Goal: Task Accomplishment & Management: Use online tool/utility

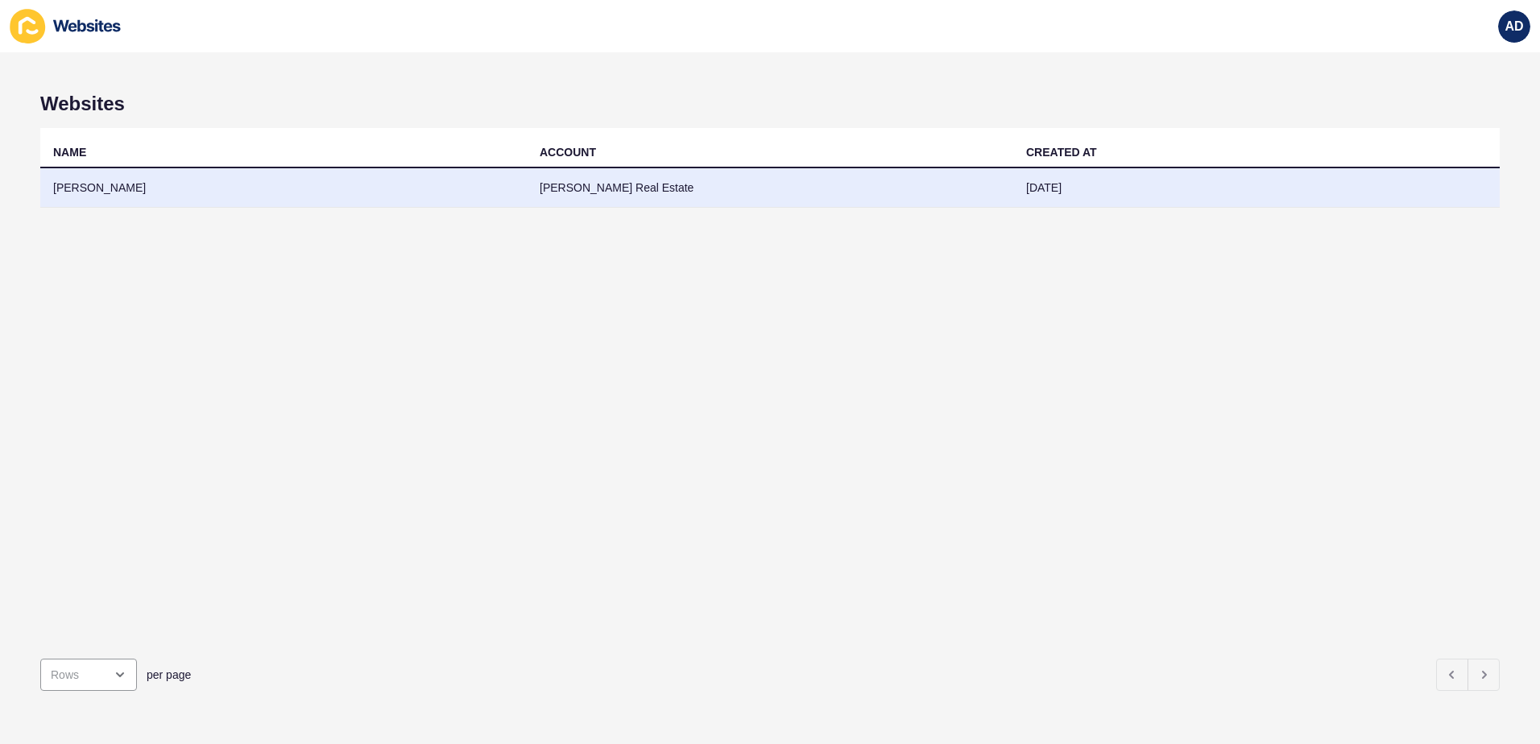
click at [83, 192] on td "[PERSON_NAME]" at bounding box center [283, 187] width 486 height 39
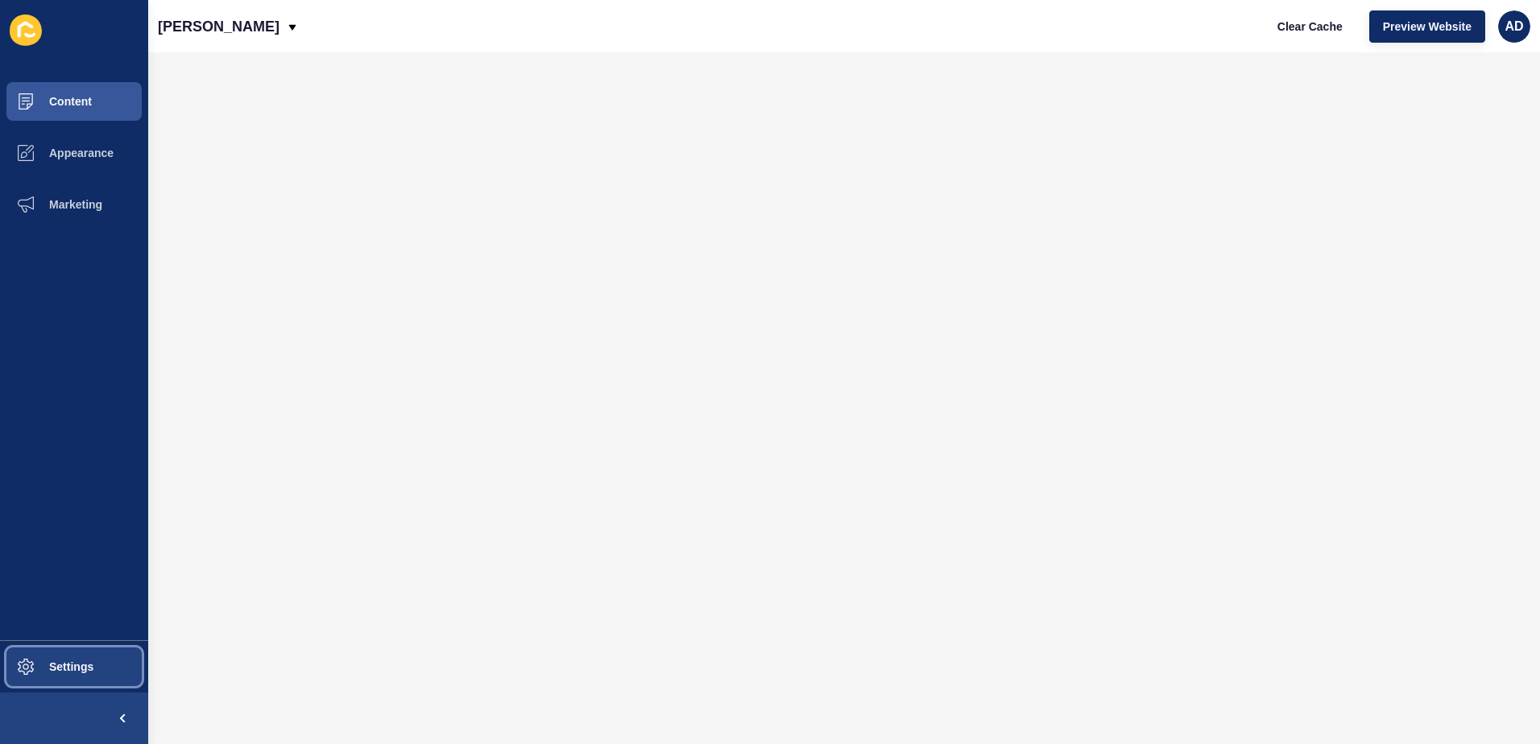
click at [39, 676] on span at bounding box center [26, 667] width 52 height 52
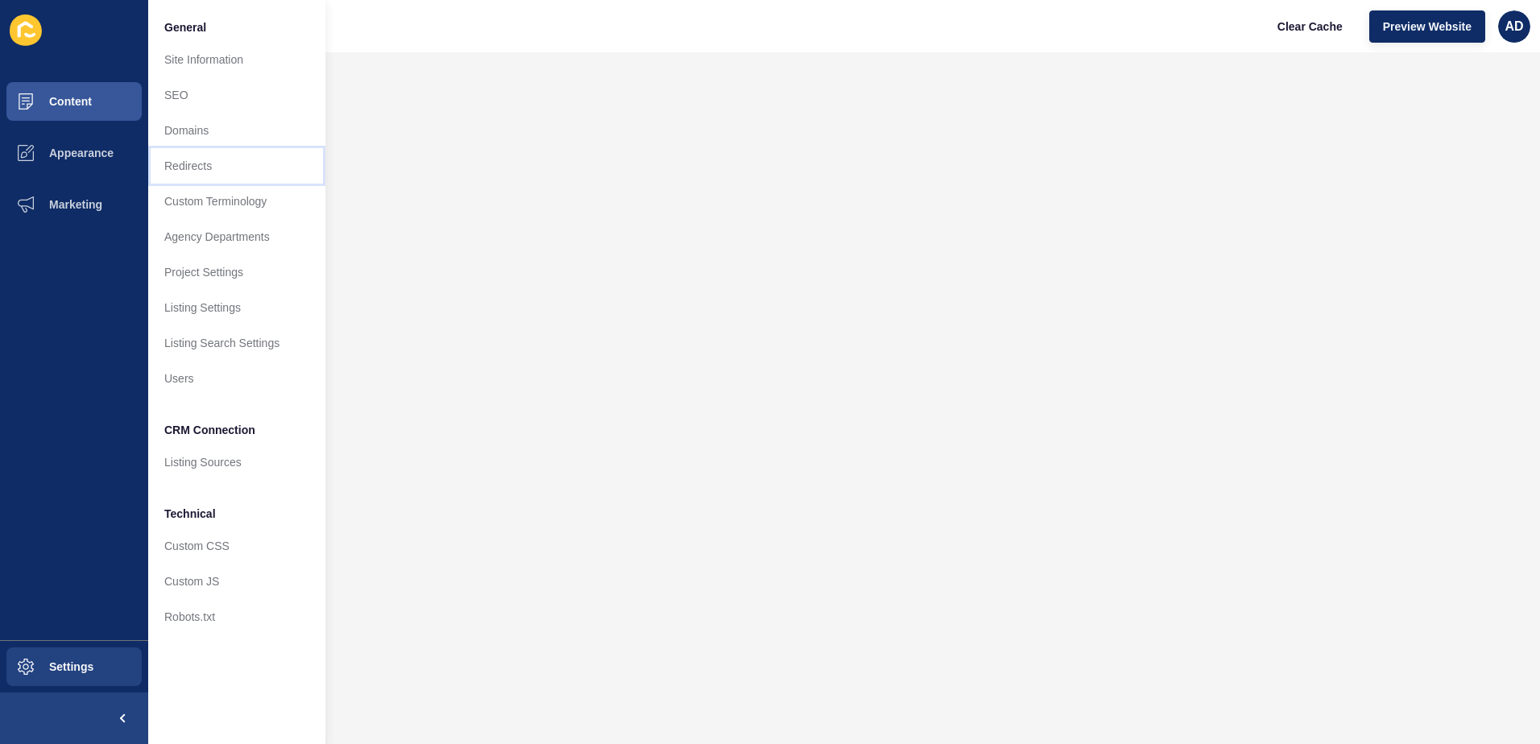
click at [198, 172] on link "Redirects" at bounding box center [236, 165] width 177 height 35
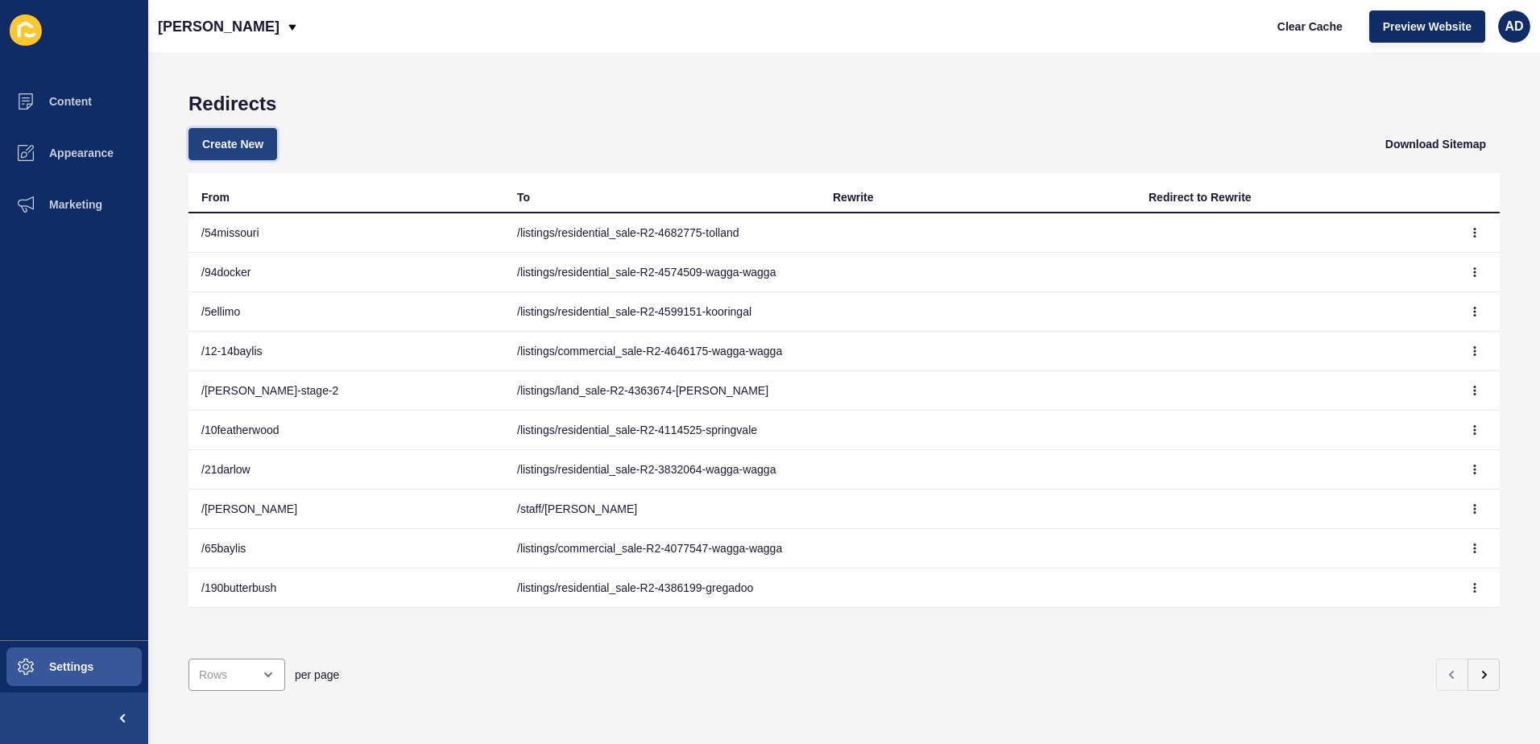
click at [227, 147] on span "Create New" at bounding box center [232, 144] width 61 height 16
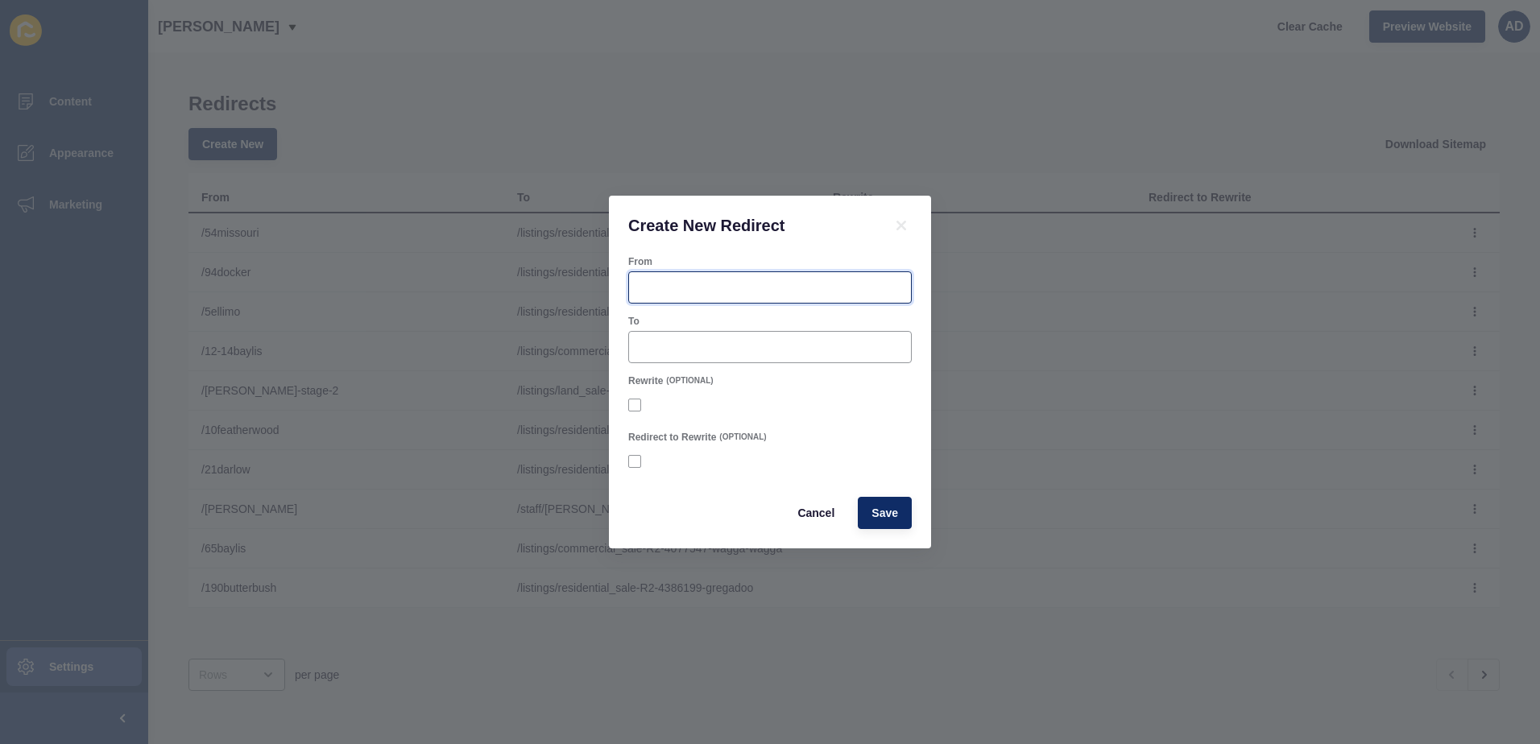
click at [652, 286] on input "From" at bounding box center [770, 287] width 262 height 16
paste input "[DOMAIN_NAME][URL]"
drag, startPoint x: 709, startPoint y: 288, endPoint x: 568, endPoint y: 292, distance: 140.2
click at [568, 292] on div "Create New Redirect From /[DOMAIN_NAME][URL] To Rewrite (OPTIONAL) Redirect to …" at bounding box center [770, 372] width 1540 height 744
type input "/9rabaul"
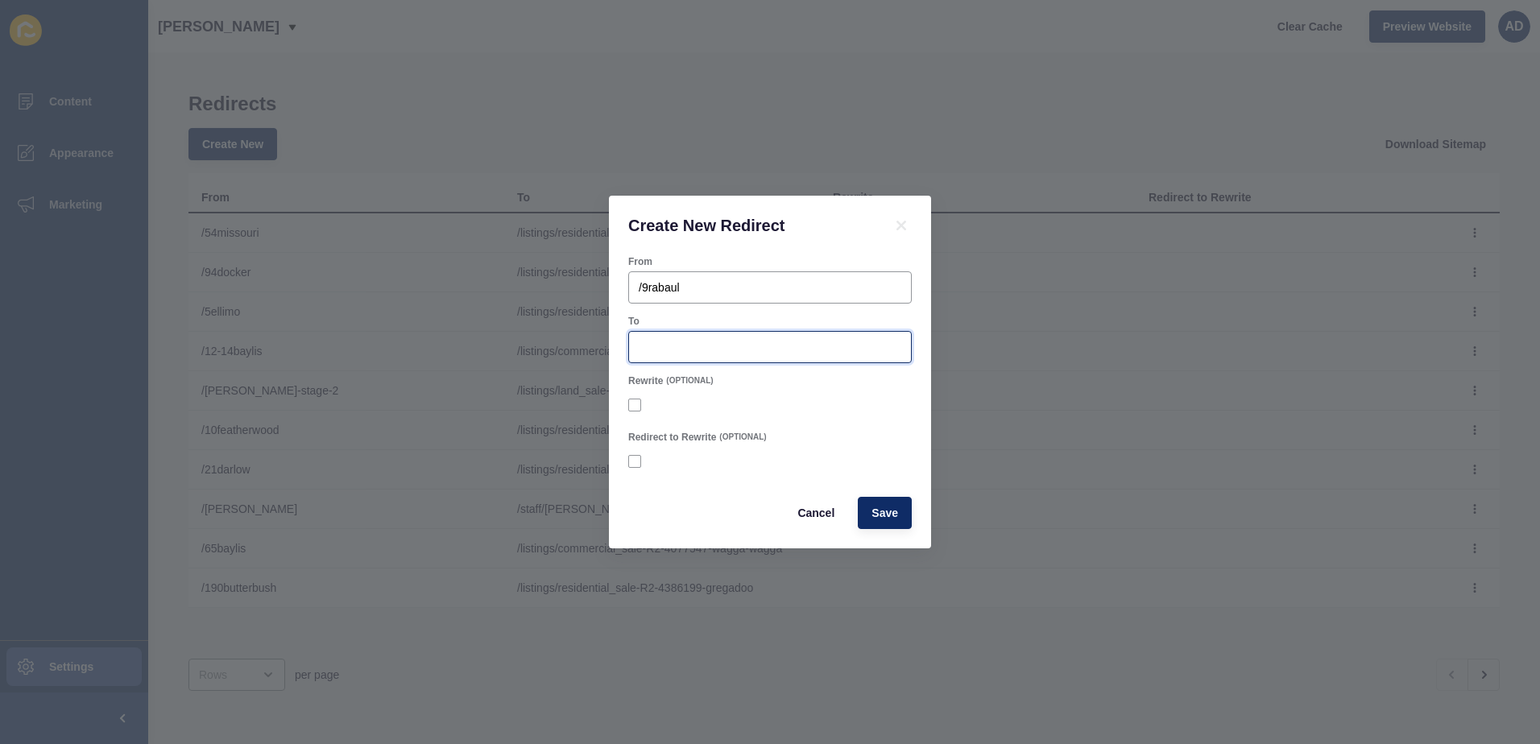
click at [693, 353] on input "To" at bounding box center [770, 347] width 262 height 16
paste input "/listings/commercial_rental-R2-4740280-wagga-wagga"
drag, startPoint x: 797, startPoint y: 349, endPoint x: 352, endPoint y: 349, distance: 445.3
click at [352, 349] on div "Create New Redirect From /9rabaul To /listings/commercial_rental-R2-4740280-wag…" at bounding box center [770, 372] width 1540 height 744
type input "/listings/commercial_rental-R2-4740280-wagga-wagga"
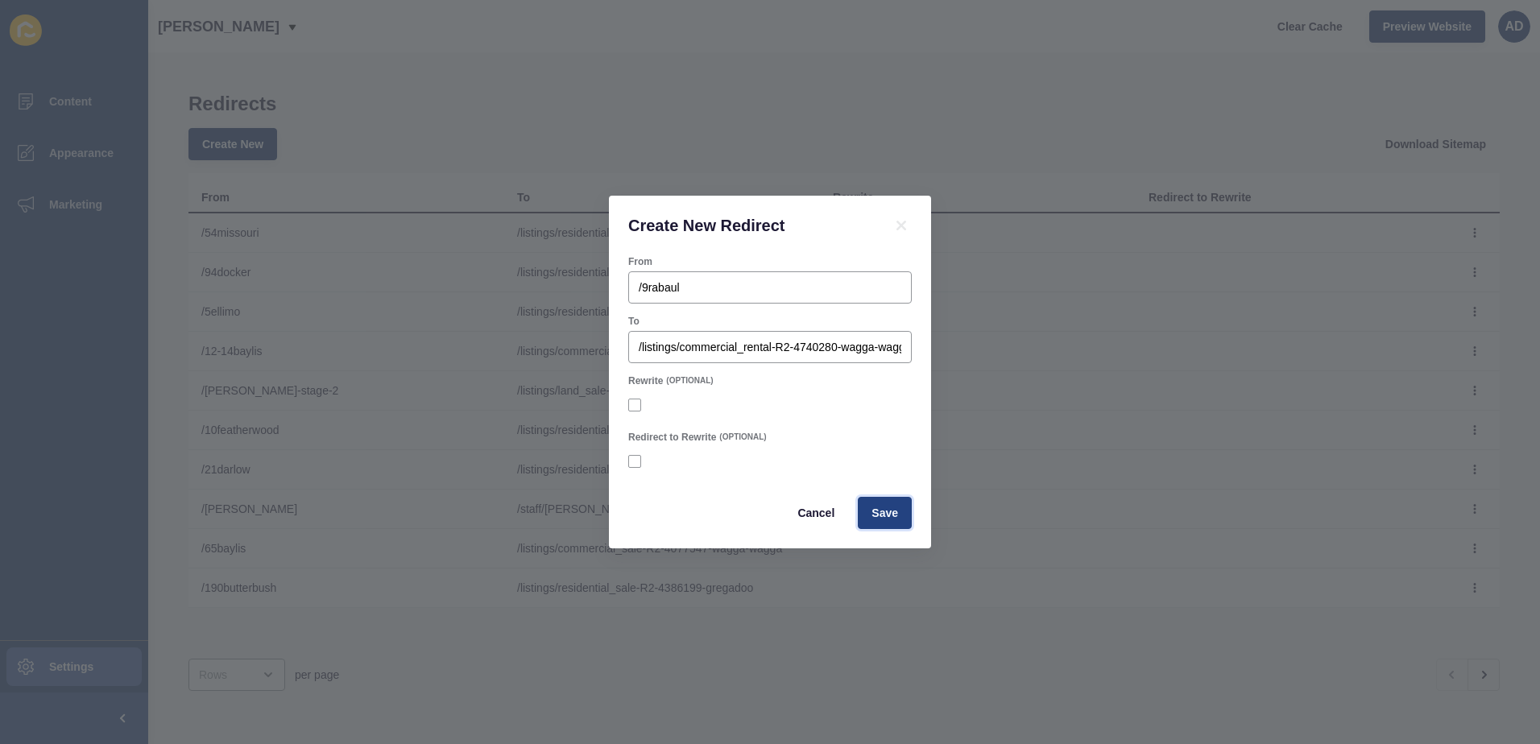
click at [892, 518] on span "Save" at bounding box center [884, 513] width 27 height 16
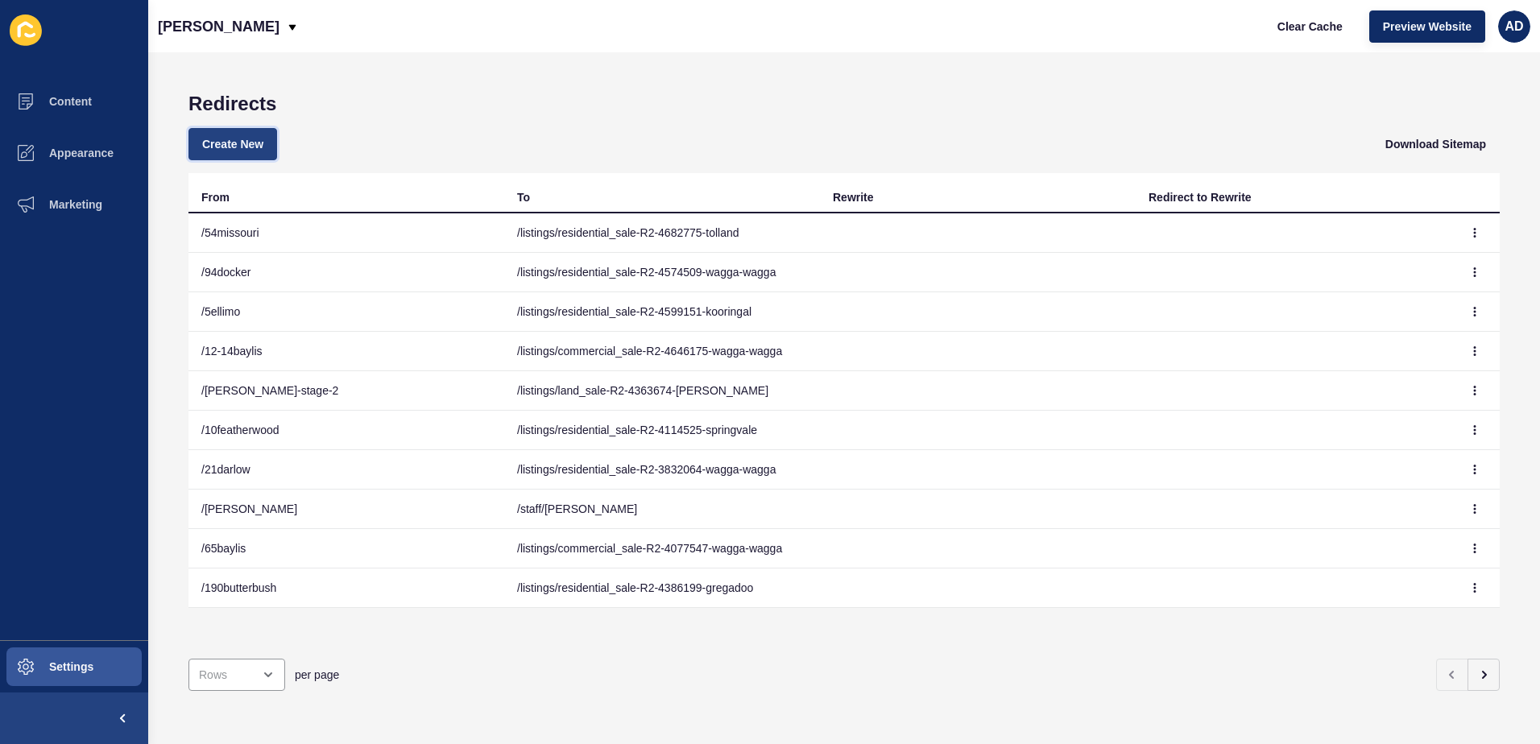
click at [250, 147] on span "Create New" at bounding box center [232, 144] width 61 height 16
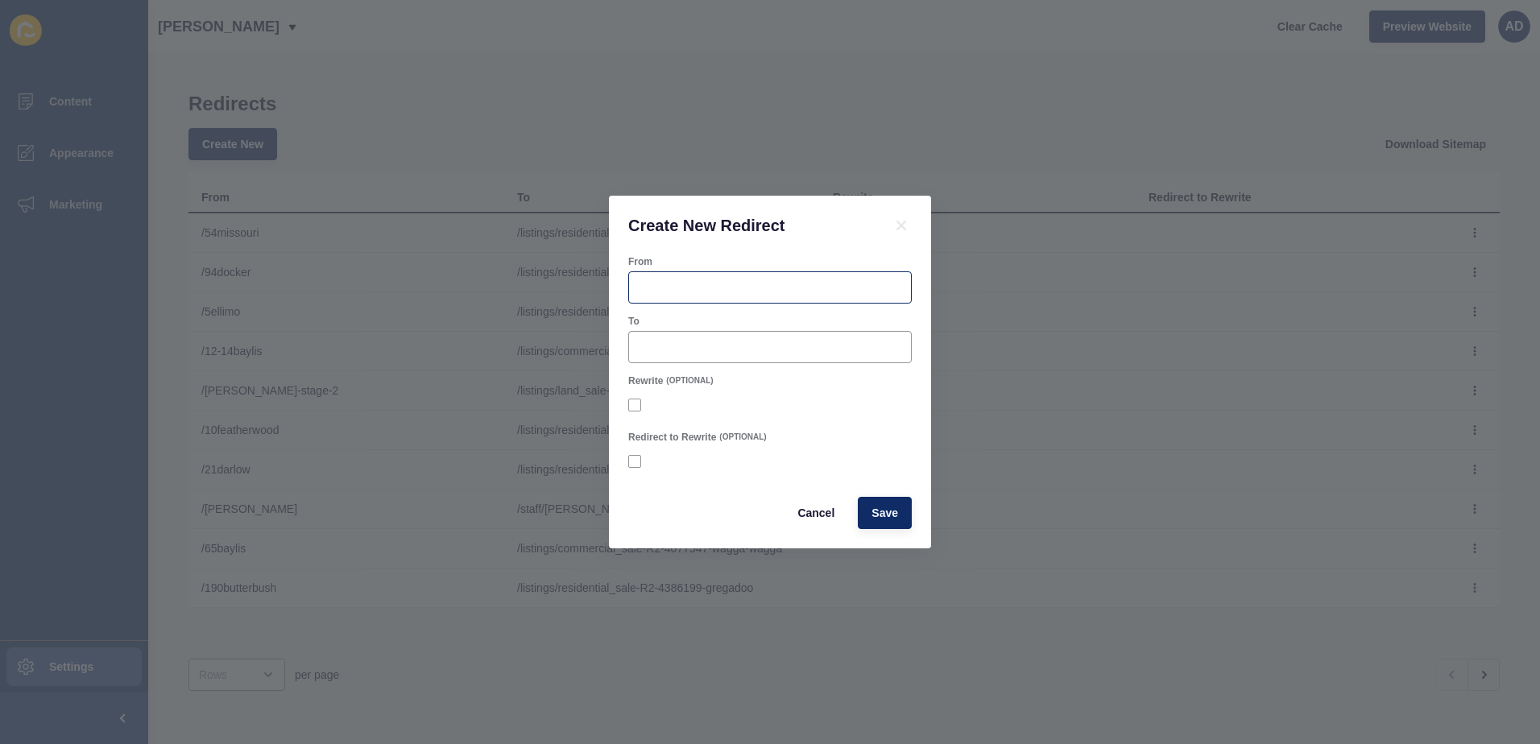
click at [689, 278] on div at bounding box center [769, 287] width 283 height 32
paste input "[DOMAIN_NAME][URL]"
drag, startPoint x: 706, startPoint y: 286, endPoint x: 585, endPoint y: 284, distance: 121.6
click at [585, 284] on div "Create New Redirect From [DOMAIN_NAME][URL] To Rewrite (OPTIONAL) Redirect to R…" at bounding box center [770, 372] width 1540 height 744
type input "/182abaylis"
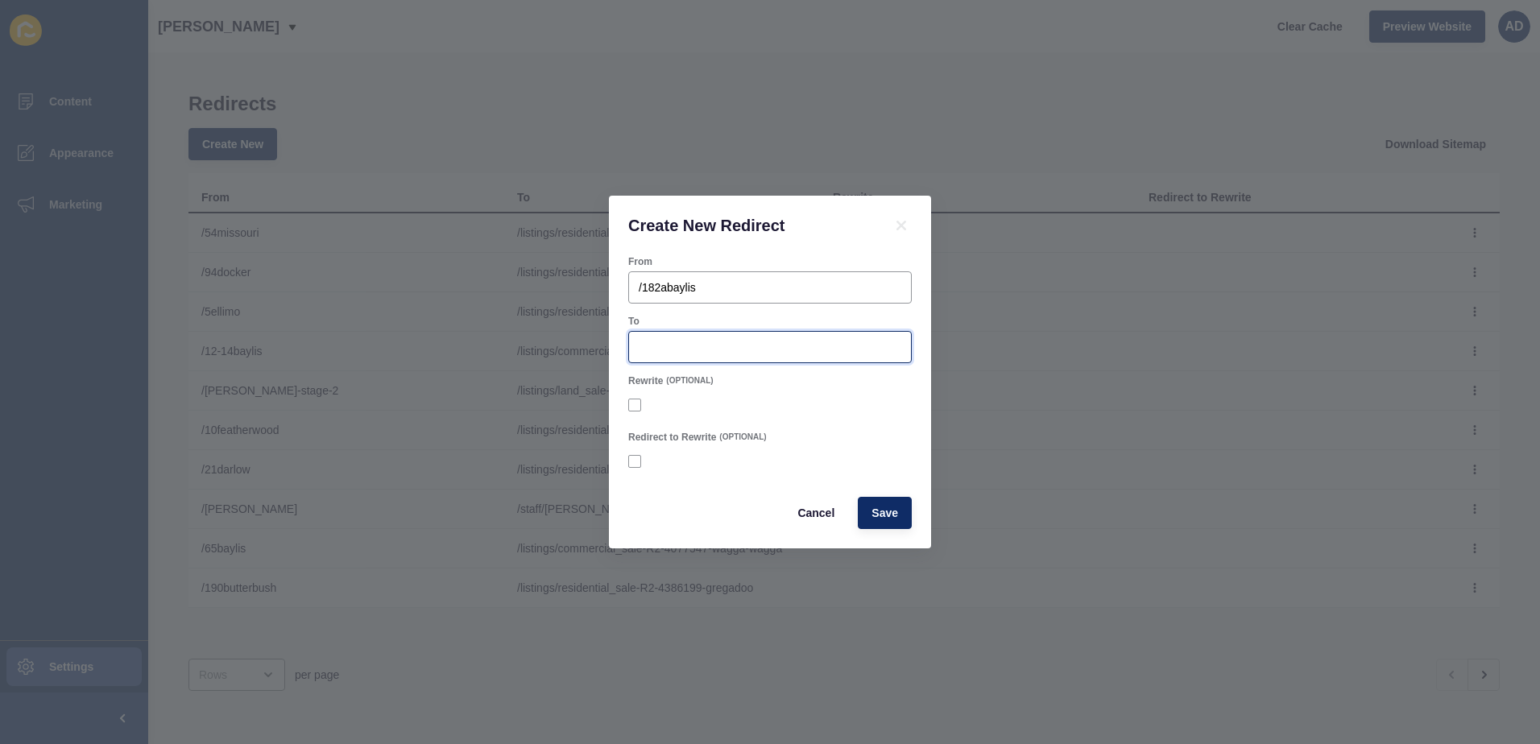
click at [657, 345] on input "To" at bounding box center [770, 347] width 262 height 16
paste input "listings/commercial_rental-R2-4385129-wagga-wagga"
type input "/listings/commercial_rental-R2-4385129-wagga-wagga"
click at [890, 515] on span "Save" at bounding box center [884, 513] width 27 height 16
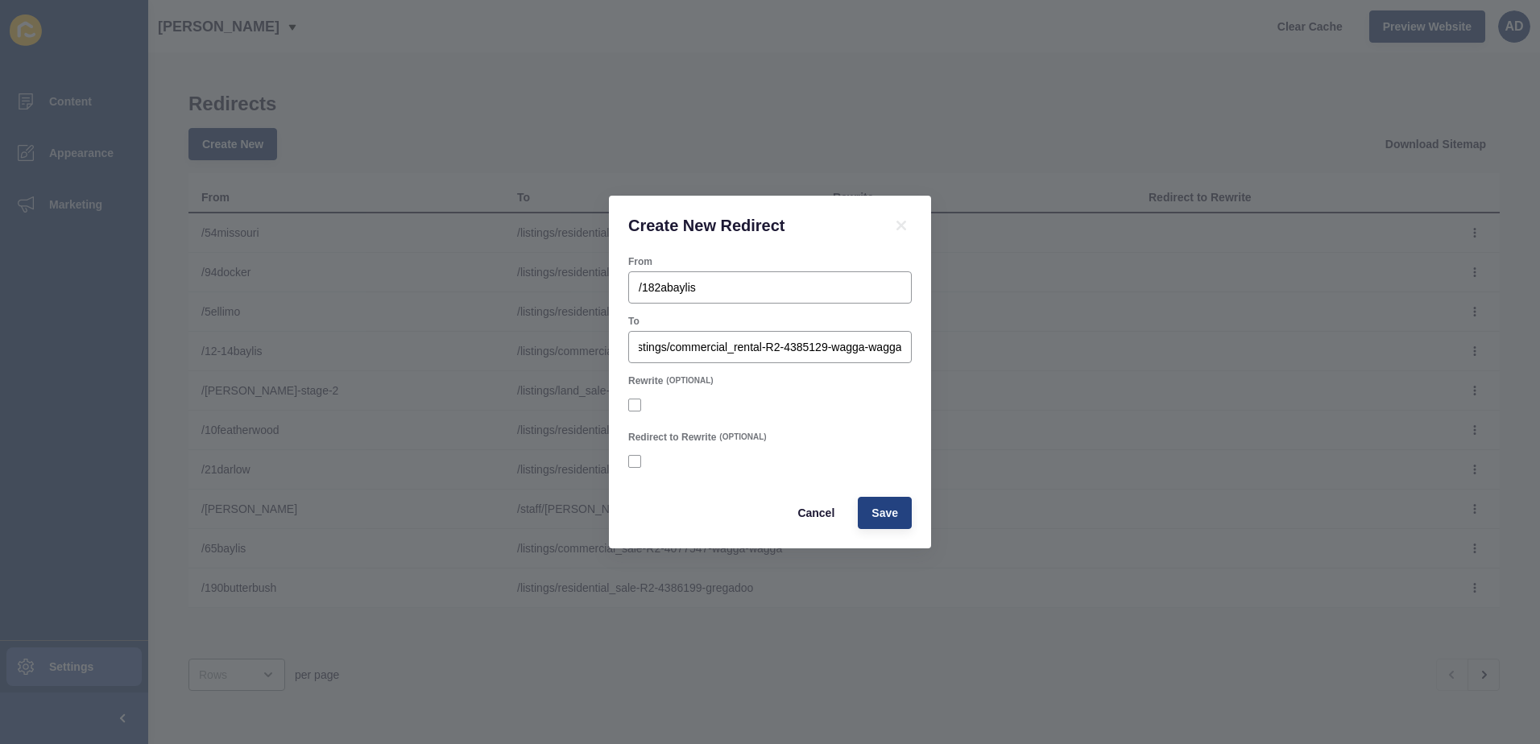
scroll to position [0, 0]
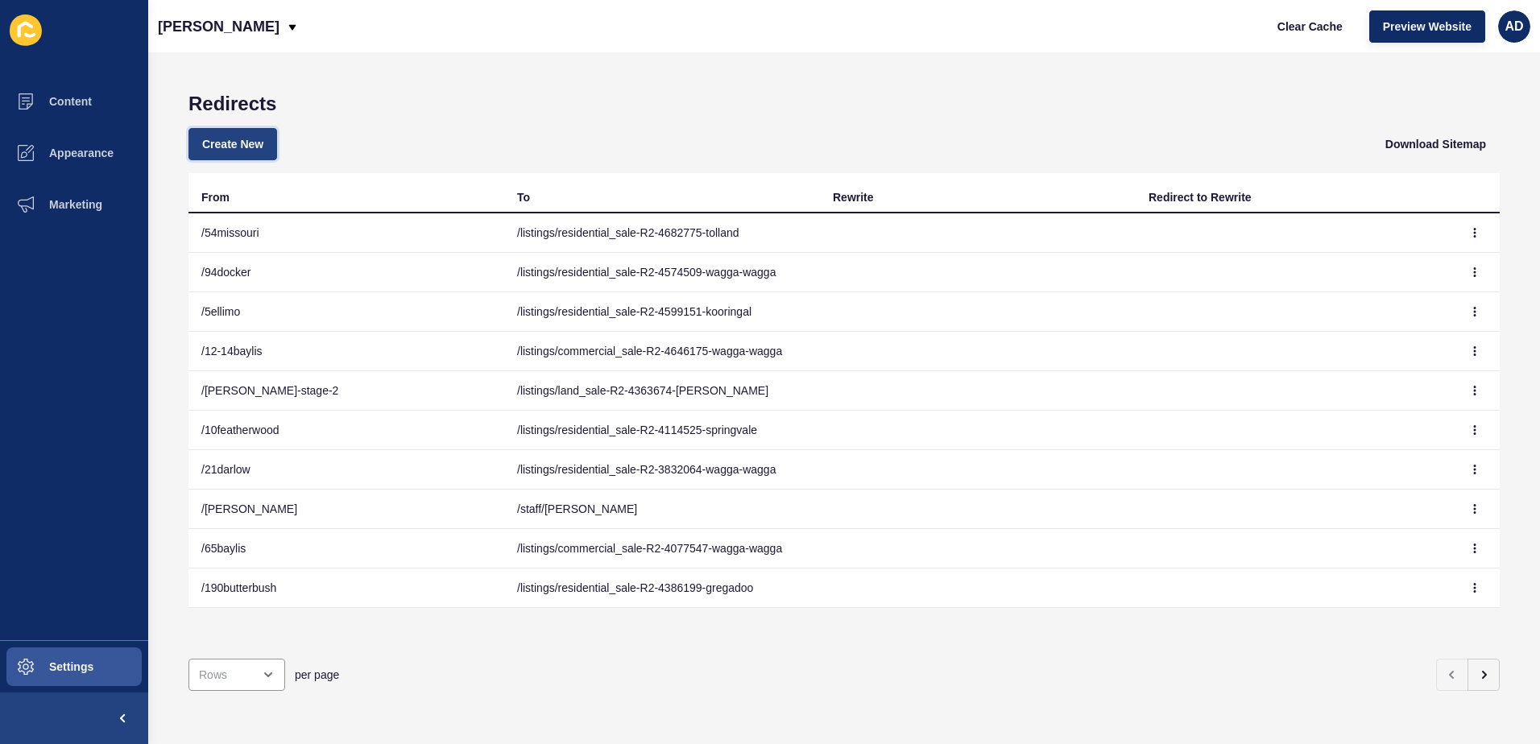
click at [221, 155] on button "Create New" at bounding box center [232, 144] width 89 height 32
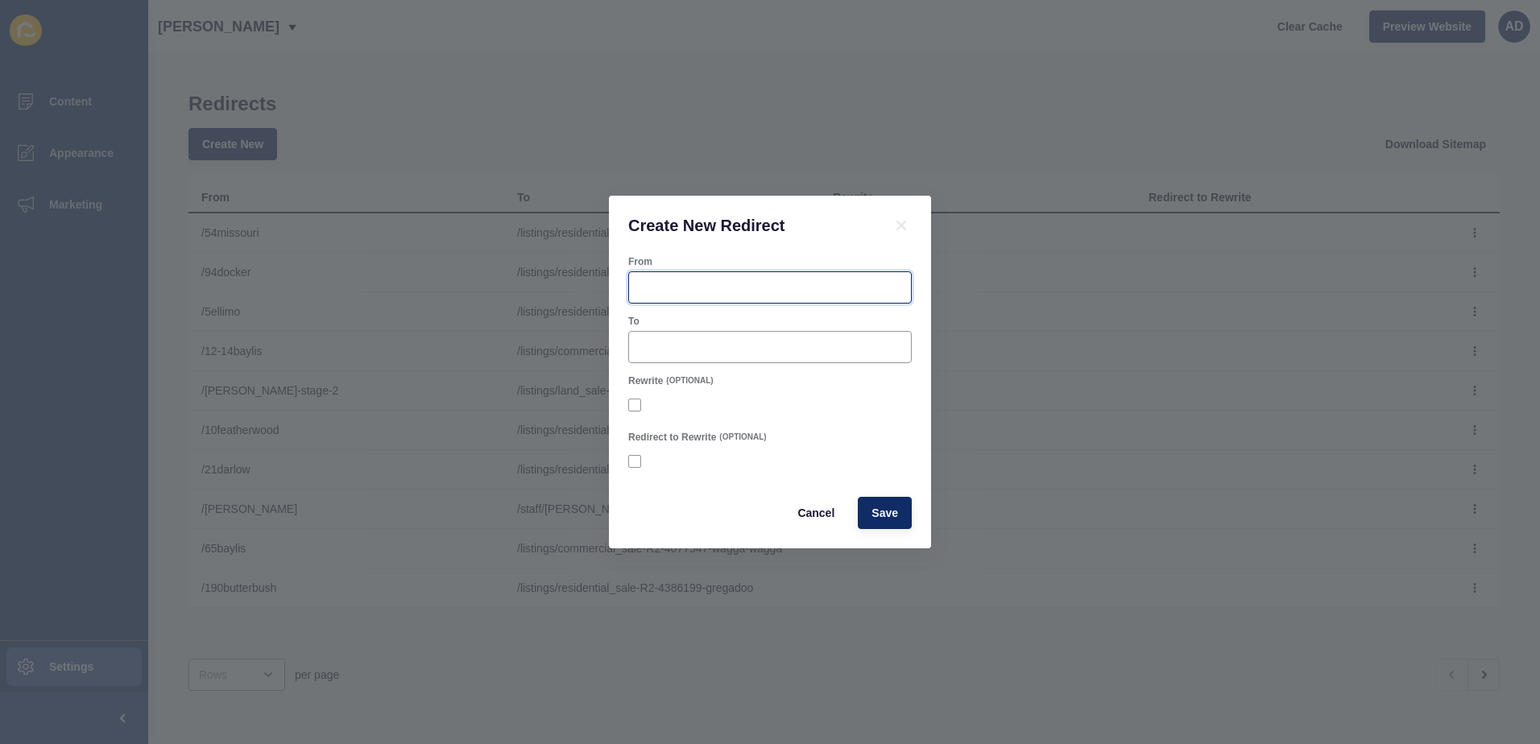
click at [736, 295] on input "From" at bounding box center [770, 287] width 262 height 16
paste input "[DOMAIN_NAME][URL]"
drag, startPoint x: 705, startPoint y: 287, endPoint x: 564, endPoint y: 287, distance: 141.7
click at [564, 287] on div "Create New Redirect From [DOMAIN_NAME][URL] To Rewrite (OPTIONAL) Redirect to R…" at bounding box center [770, 372] width 1540 height 744
type input "/182bbaylis"
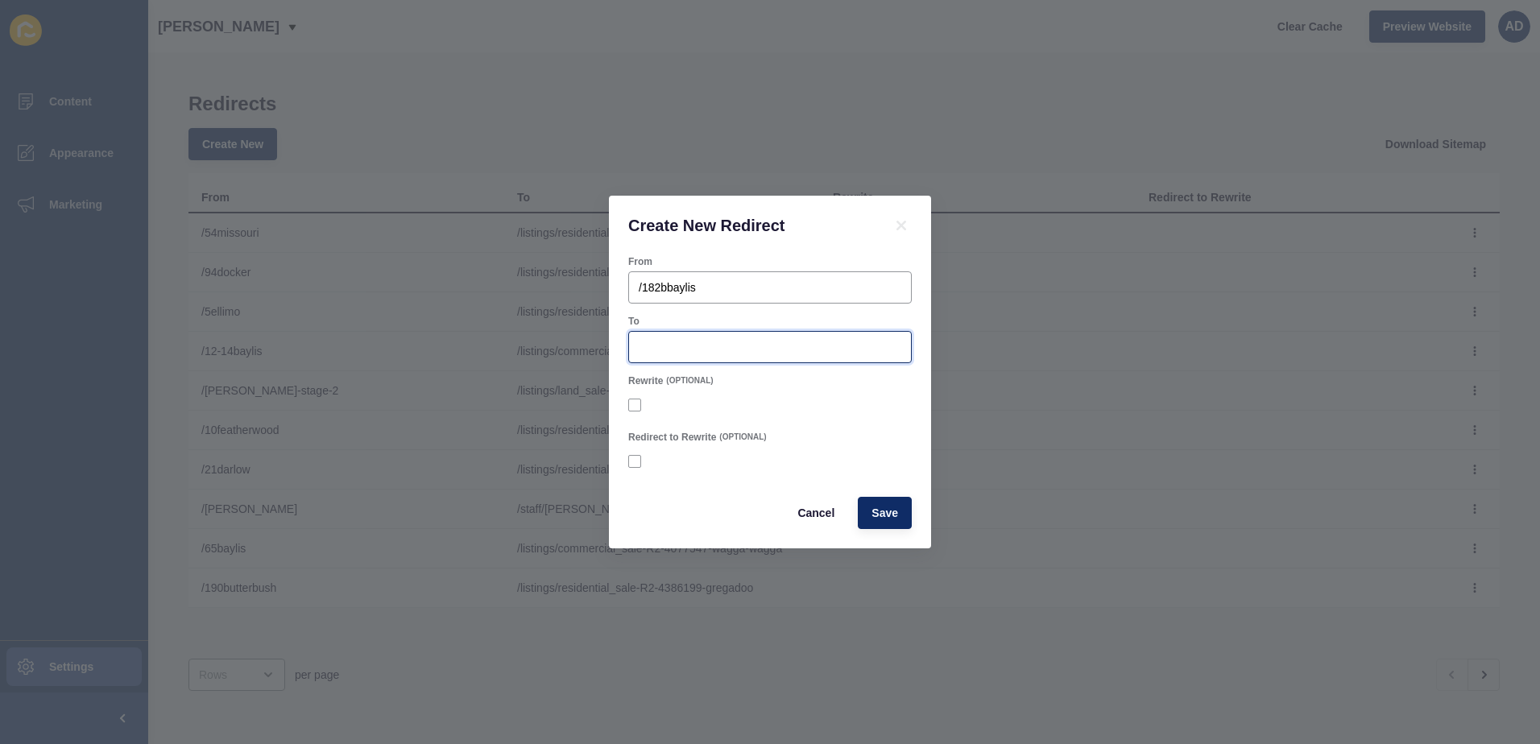
click at [680, 344] on input "To" at bounding box center [770, 347] width 262 height 16
paste input "/listings/commercial_rental-R2-4497538-wagga-wagga"
drag, startPoint x: 799, startPoint y: 343, endPoint x: 362, endPoint y: 346, distance: 436.4
click at [362, 346] on div "Create New Redirect From /182bbaylis To /listings/commercial_rental-R2-4497538-…" at bounding box center [770, 372] width 1540 height 744
type input "/listings/commercial_rental-R2-4497538-wagga-wagga"
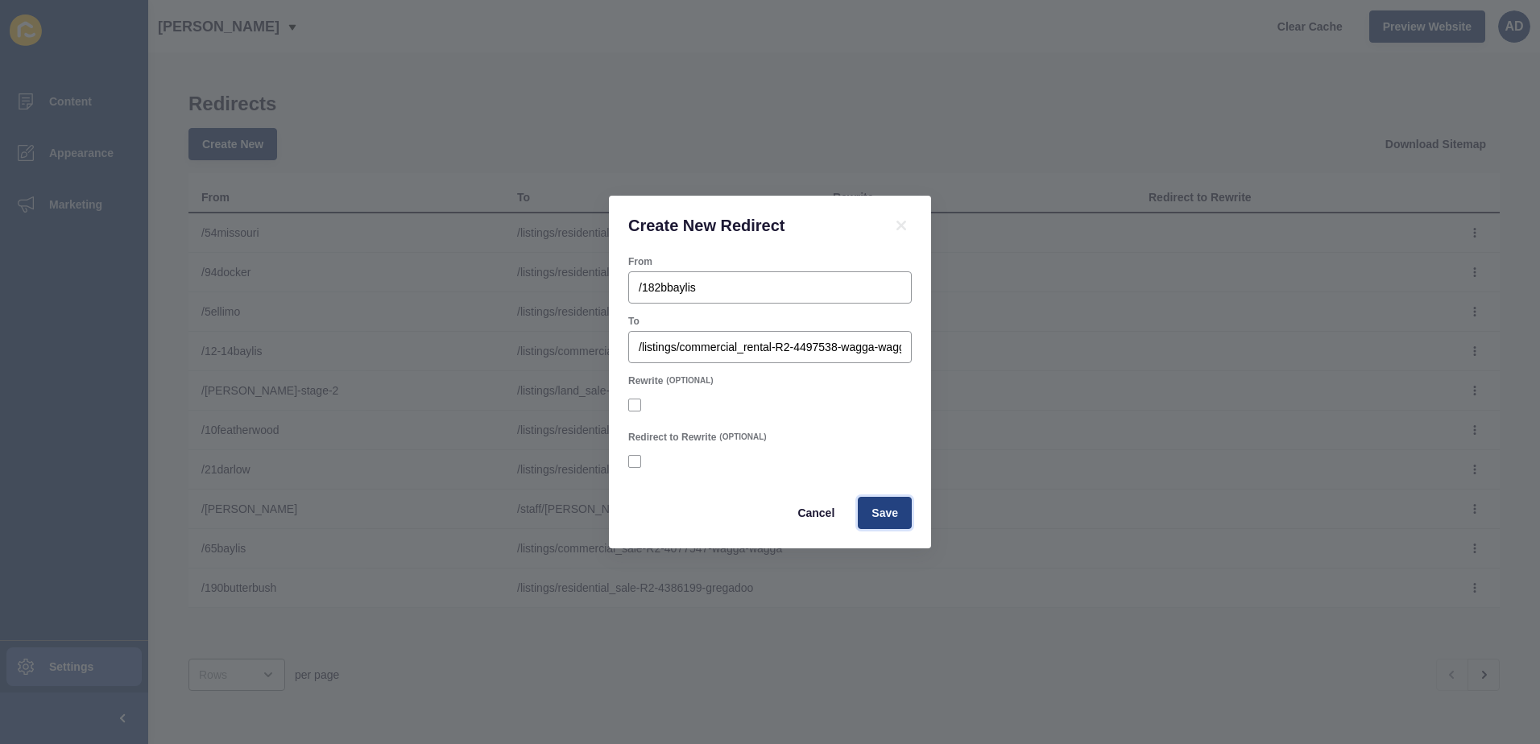
click at [885, 511] on span "Save" at bounding box center [884, 513] width 27 height 16
